Goal: Understand process/instructions

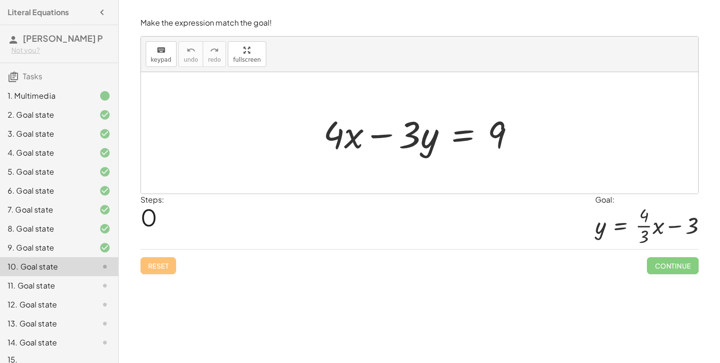
click at [465, 136] on div at bounding box center [423, 133] width 209 height 49
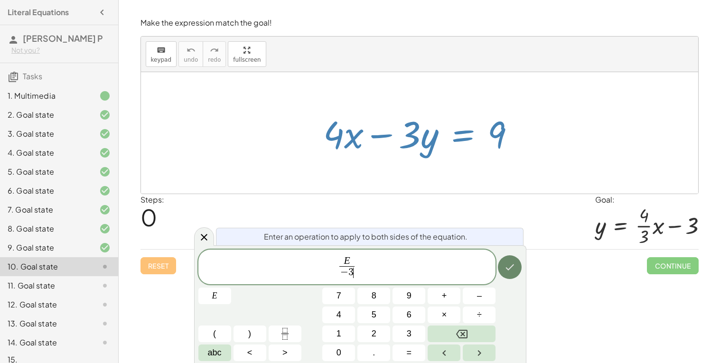
click at [516, 264] on button "Done" at bounding box center [510, 267] width 24 height 24
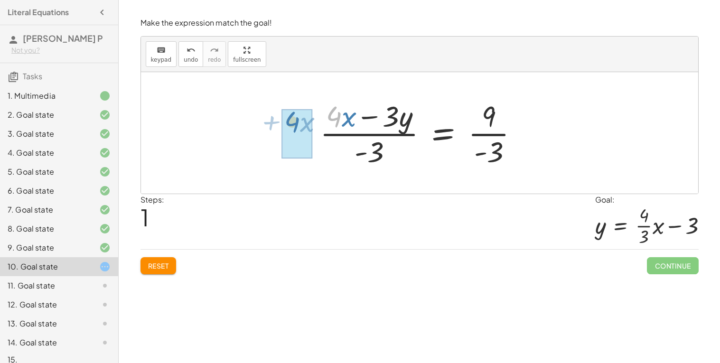
drag, startPoint x: 339, startPoint y: 117, endPoint x: 296, endPoint y: 122, distance: 43.0
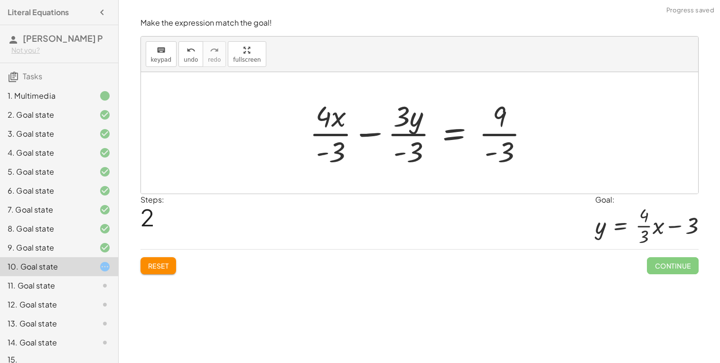
click at [394, 135] on div at bounding box center [423, 132] width 237 height 73
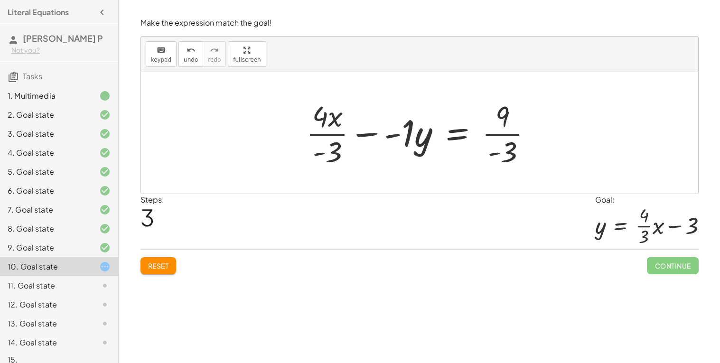
click at [168, 263] on span "Reset" at bounding box center [158, 266] width 21 height 9
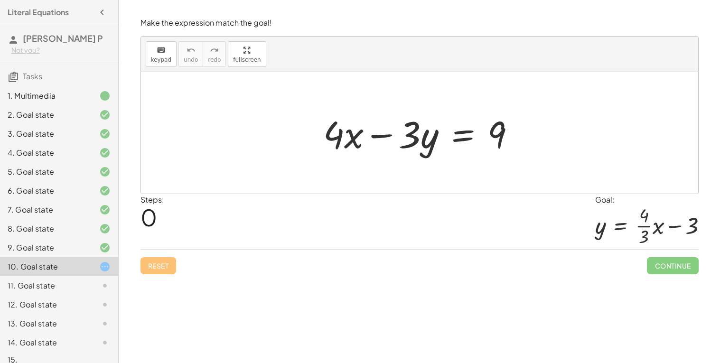
click at [469, 132] on div at bounding box center [423, 133] width 209 height 49
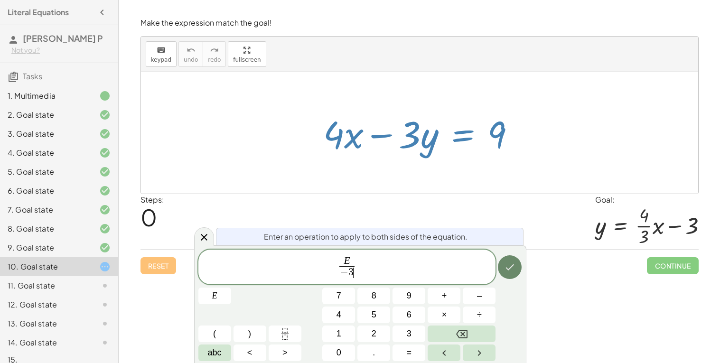
click at [508, 267] on icon "Done" at bounding box center [509, 267] width 11 height 11
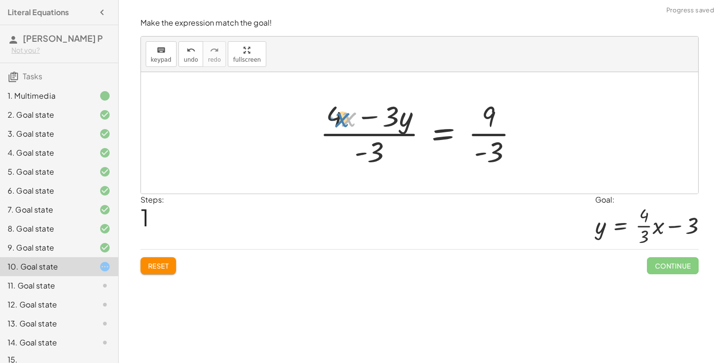
click at [345, 118] on div at bounding box center [423, 132] width 216 height 73
drag, startPoint x: 336, startPoint y: 117, endPoint x: 297, endPoint y: 122, distance: 39.2
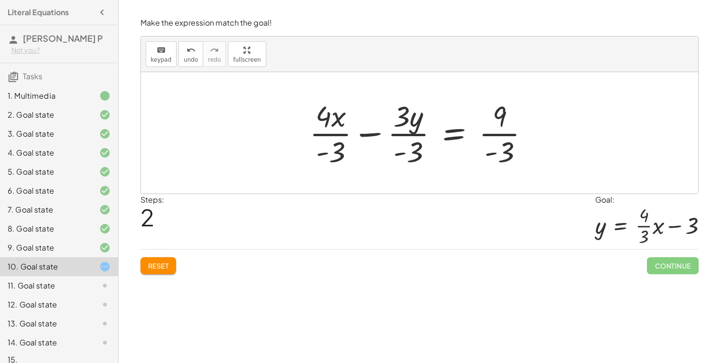
click at [192, 265] on div "Reset Continue" at bounding box center [420, 261] width 558 height 25
click at [147, 267] on button "Reset" at bounding box center [159, 265] width 36 height 17
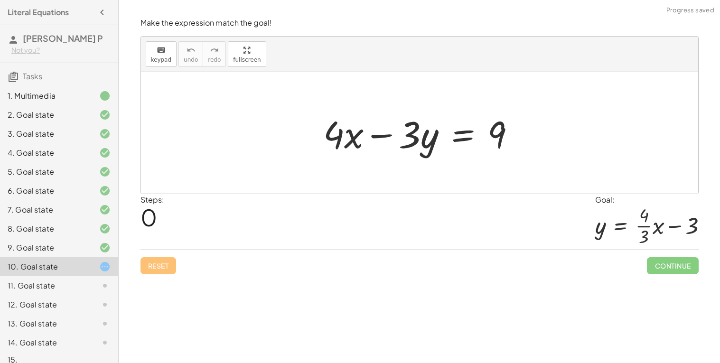
click at [464, 134] on div at bounding box center [423, 133] width 209 height 49
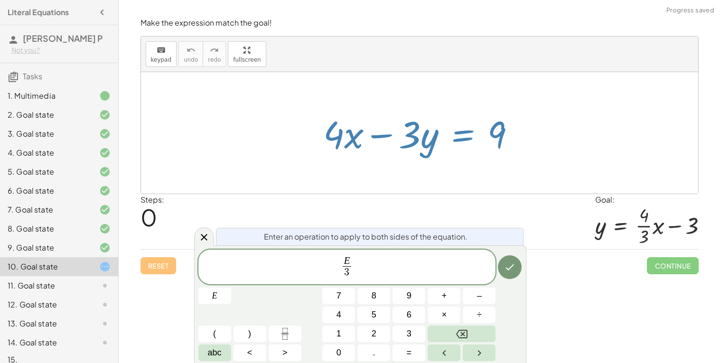
click at [523, 266] on div "Enter an operation to apply to both sides of the equation. E 3 ​ ​ E 7 8 9 + – …" at bounding box center [360, 304] width 332 height 118
click at [517, 266] on button "Done" at bounding box center [510, 267] width 24 height 24
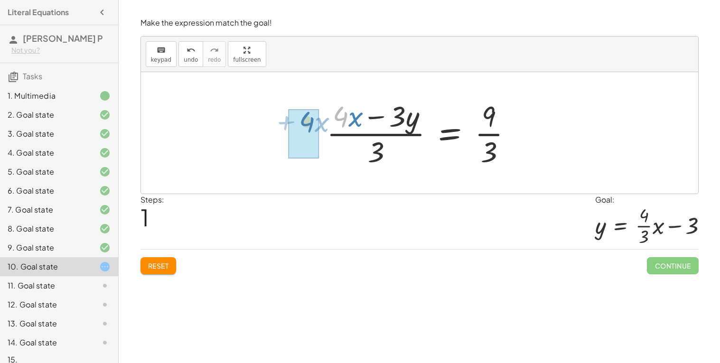
drag, startPoint x: 347, startPoint y: 118, endPoint x: 311, endPoint y: 123, distance: 36.5
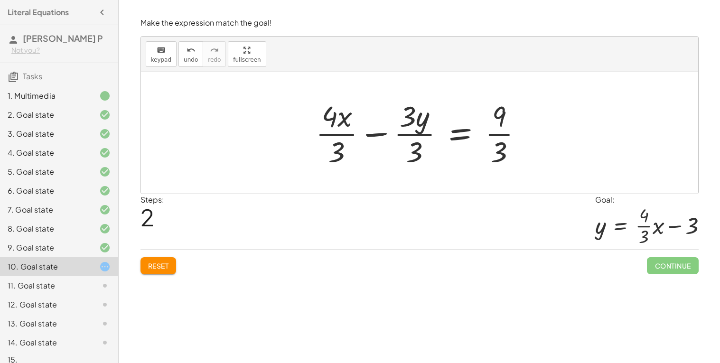
click at [419, 135] on div at bounding box center [423, 132] width 224 height 73
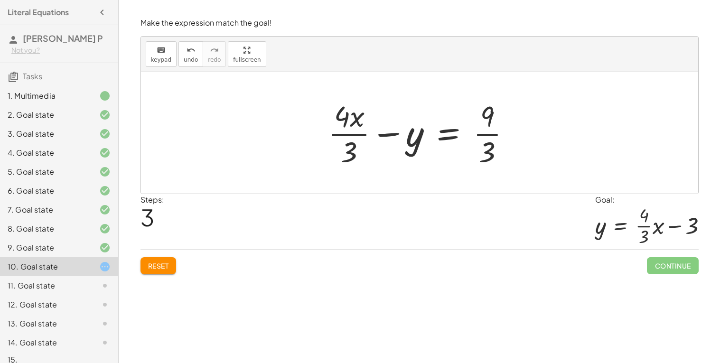
click at [485, 135] on div at bounding box center [423, 132] width 200 height 73
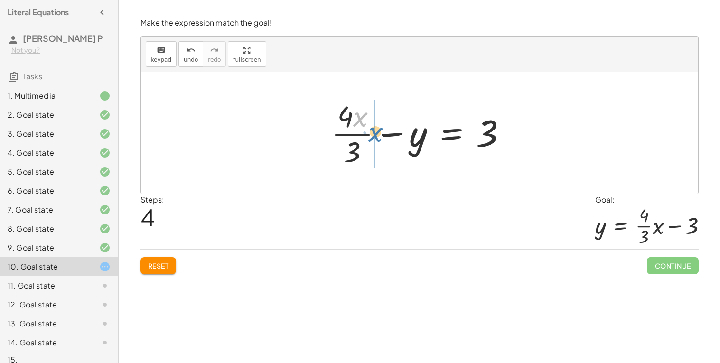
drag, startPoint x: 362, startPoint y: 116, endPoint x: 380, endPoint y: 134, distance: 25.8
click at [380, 134] on div at bounding box center [423, 132] width 193 height 73
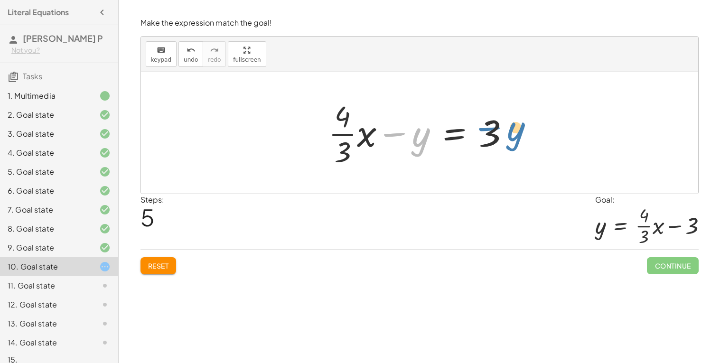
drag, startPoint x: 418, startPoint y: 137, endPoint x: 521, endPoint y: 131, distance: 103.2
click at [521, 131] on div at bounding box center [423, 132] width 198 height 73
drag, startPoint x: 493, startPoint y: 131, endPoint x: 401, endPoint y: 122, distance: 92.4
click at [401, 122] on div at bounding box center [423, 132] width 198 height 73
click at [453, 135] on div at bounding box center [423, 132] width 198 height 73
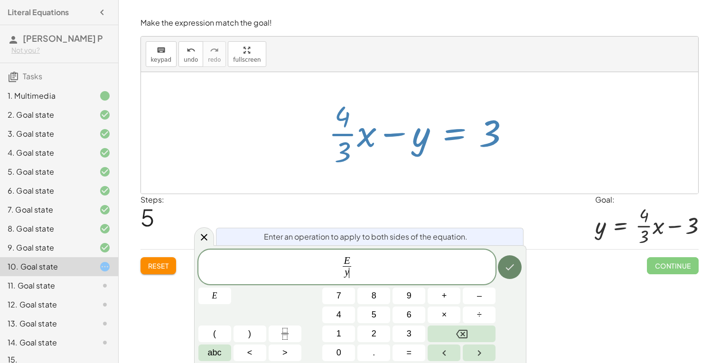
click at [511, 270] on icon "Done" at bounding box center [509, 267] width 11 height 11
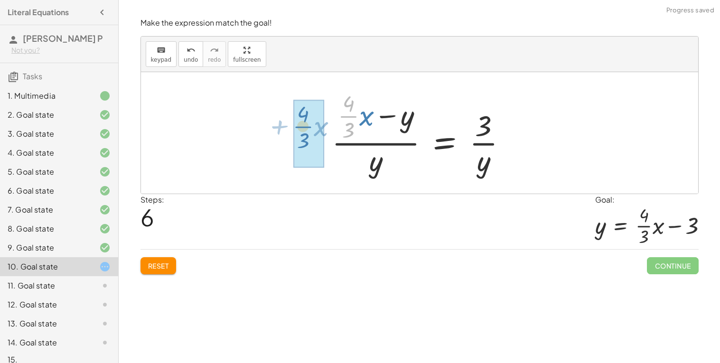
drag, startPoint x: 351, startPoint y: 116, endPoint x: 303, endPoint y: 127, distance: 49.2
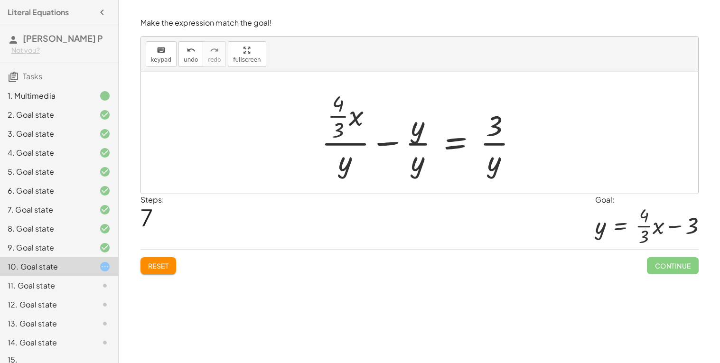
click at [416, 145] on div at bounding box center [424, 133] width 214 height 92
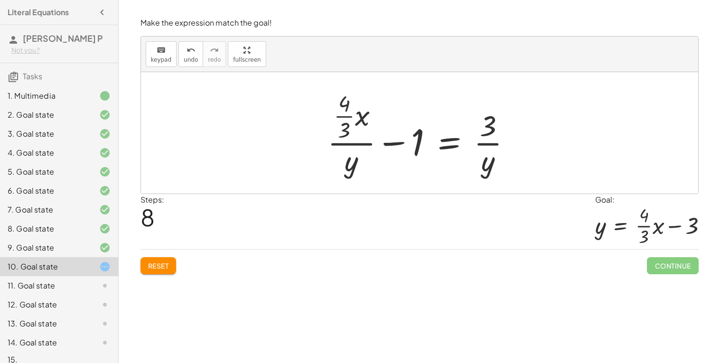
click at [356, 143] on div at bounding box center [423, 133] width 201 height 92
click at [167, 263] on span "Reset" at bounding box center [158, 266] width 21 height 9
